Goal: Task Accomplishment & Management: Manage account settings

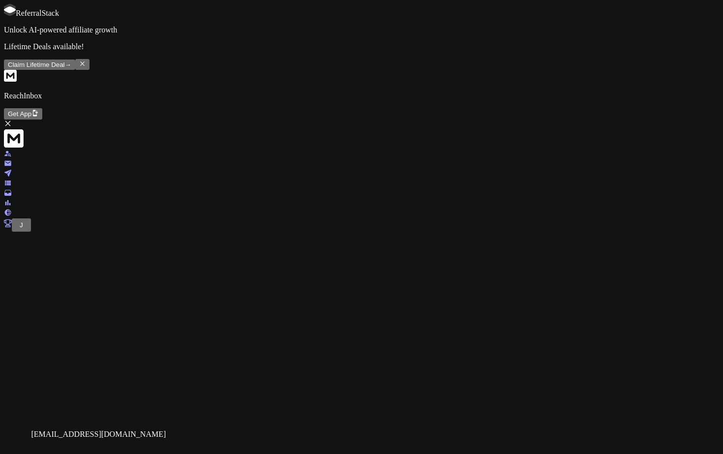
click at [20, 229] on span "J" at bounding box center [21, 224] width 3 height 7
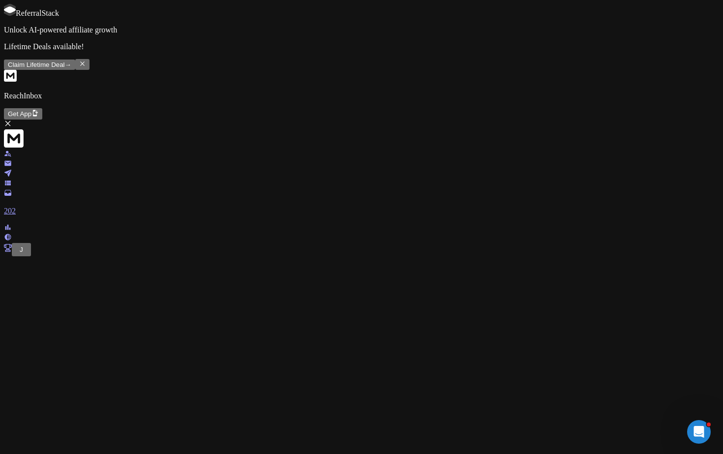
scroll to position [22, 0]
drag, startPoint x: 212, startPoint y: 389, endPoint x: 332, endPoint y: 386, distance: 120.0
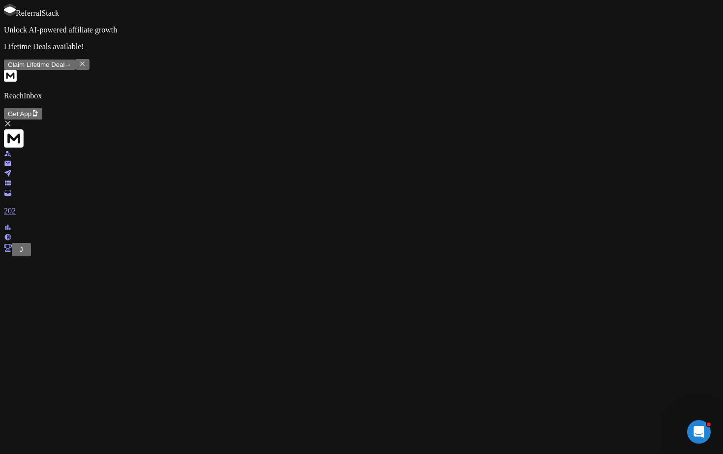
scroll to position [127, 0]
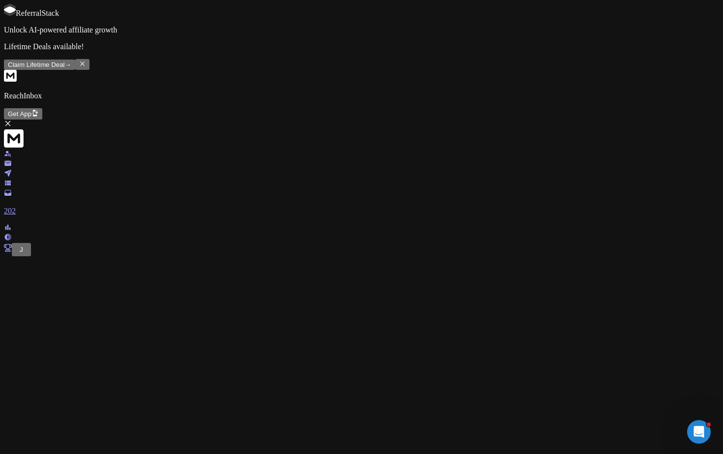
drag, startPoint x: 230, startPoint y: 212, endPoint x: 171, endPoint y: 214, distance: 59.5
copy p "Credit Balances"
drag, startPoint x: 201, startPoint y: 175, endPoint x: 160, endPoint y: 174, distance: 40.3
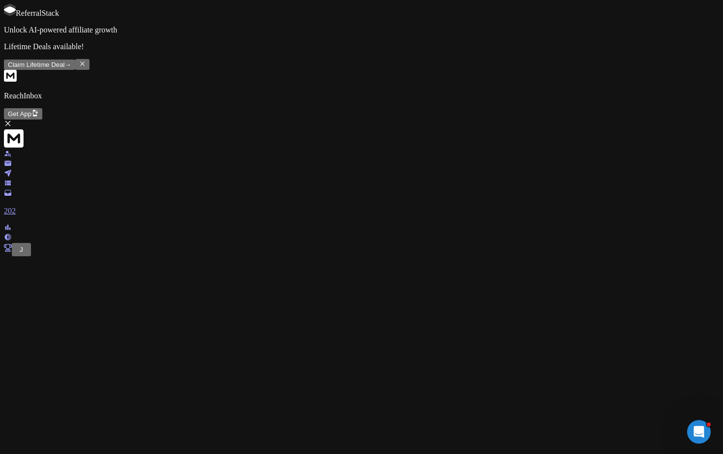
copy p "Renews on:"
